Goal: Find specific page/section: Find specific page/section

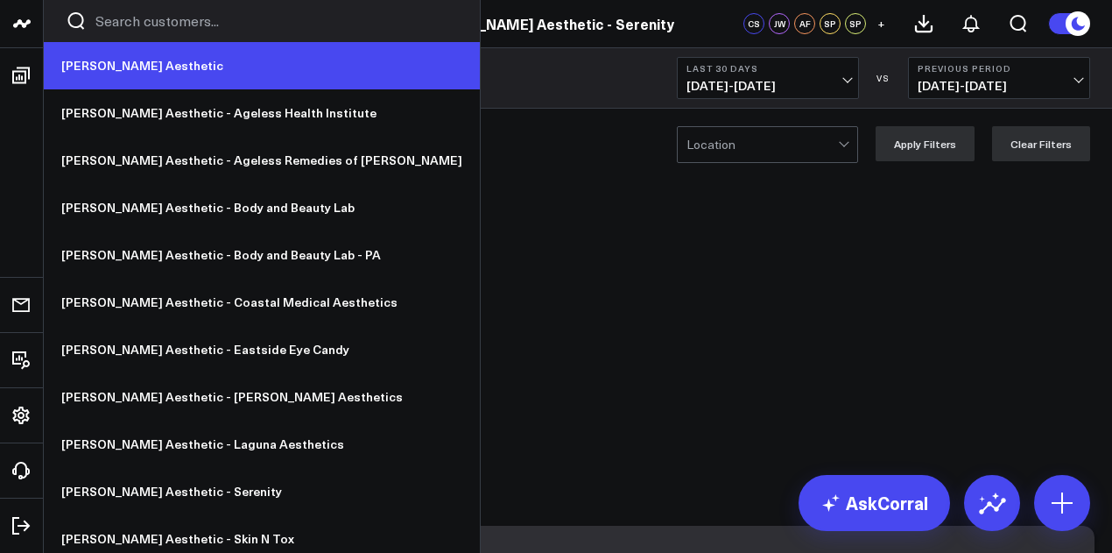
click at [161, 71] on link "[PERSON_NAME] Aesthetic" at bounding box center [262, 65] width 436 height 47
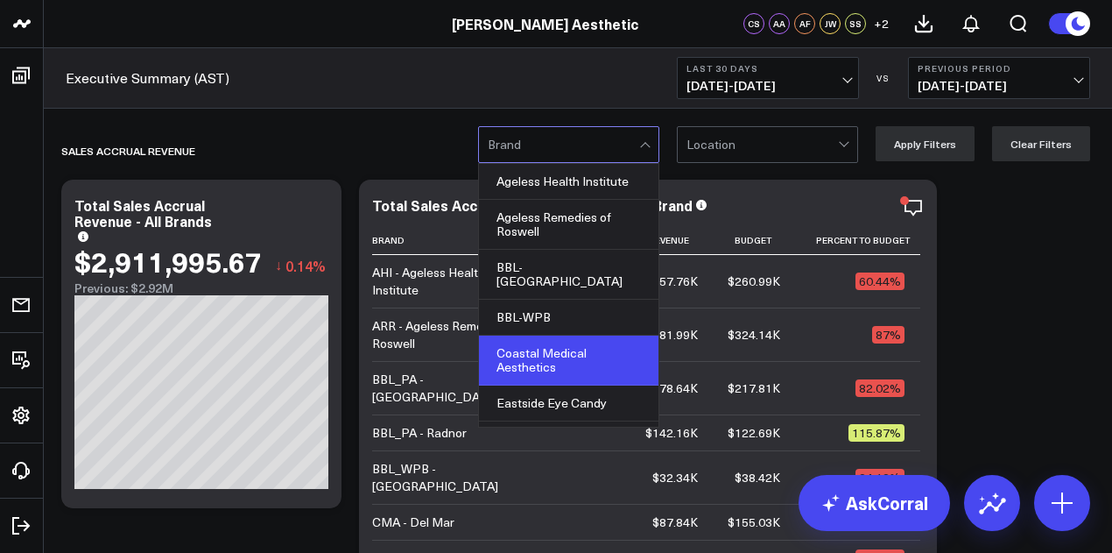
click at [585, 354] on div "Coastal Medical Aesthetics" at bounding box center [568, 360] width 179 height 50
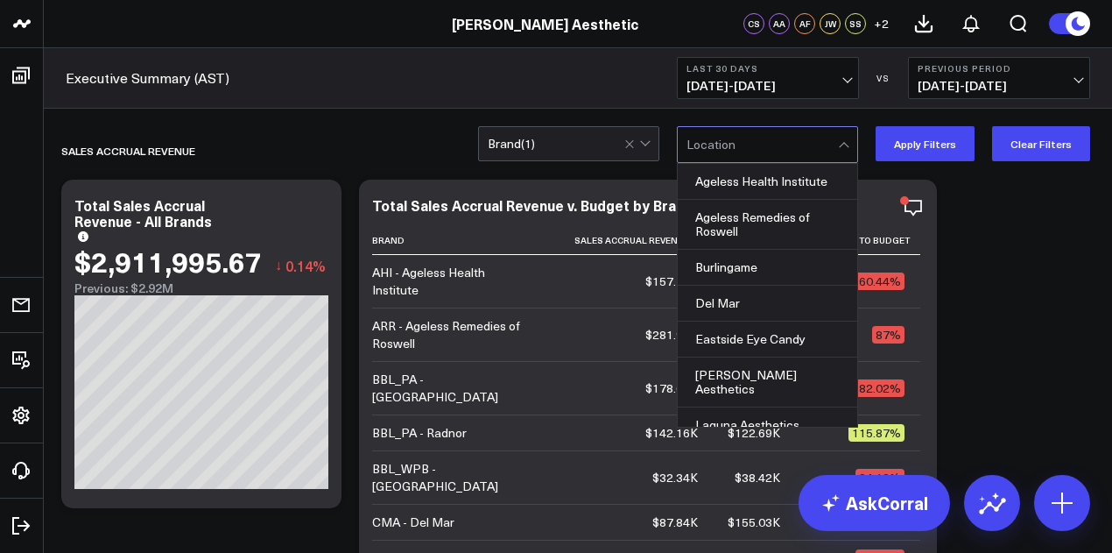
click at [774, 161] on div "Location" at bounding box center [767, 144] width 181 height 37
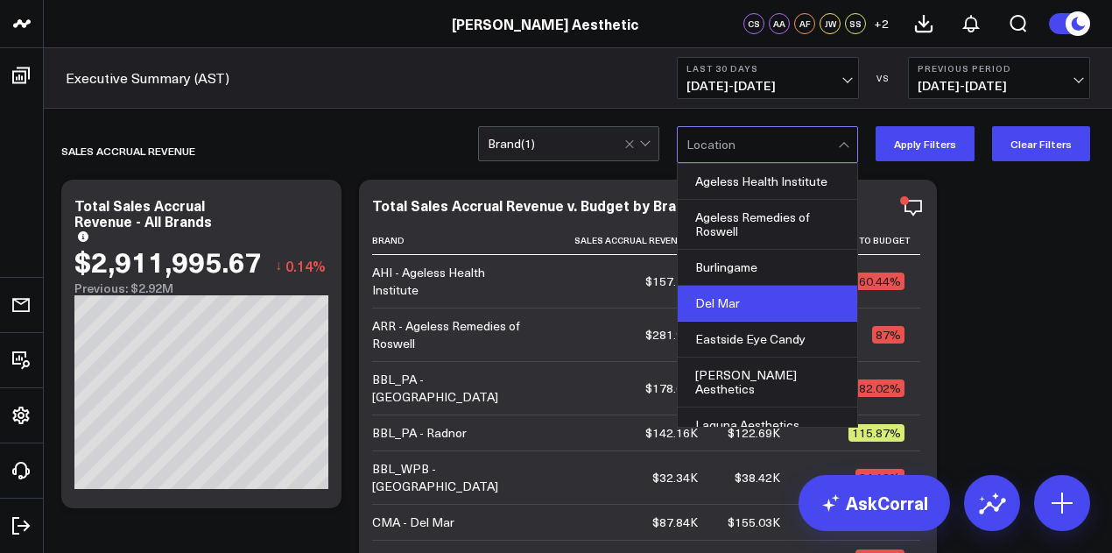
click at [743, 303] on div "Del Mar" at bounding box center [767, 303] width 179 height 36
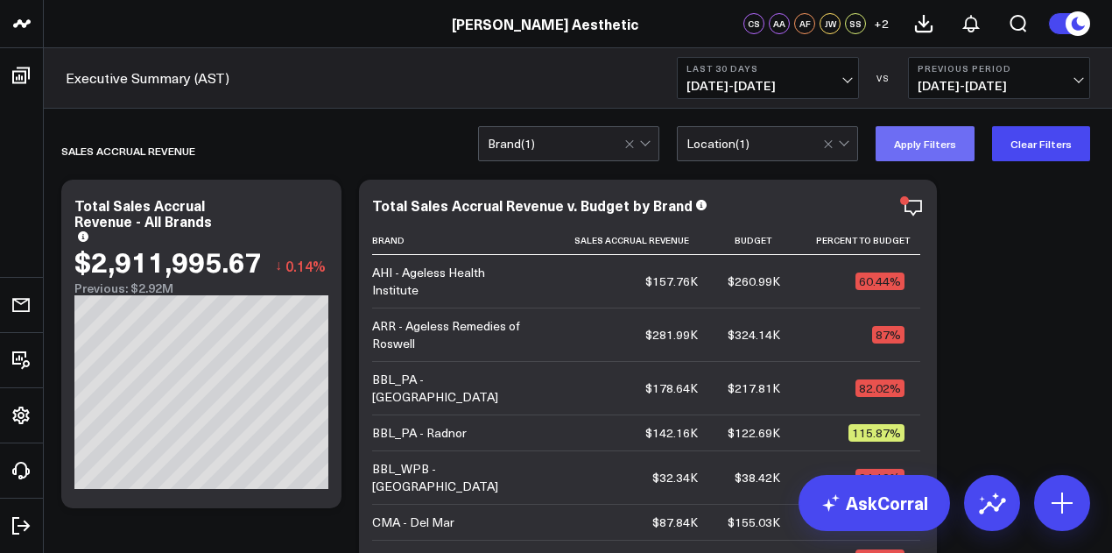
click at [942, 153] on button "Apply Filters" at bounding box center [925, 143] width 99 height 35
